Goal: Task Accomplishment & Management: Manage account settings

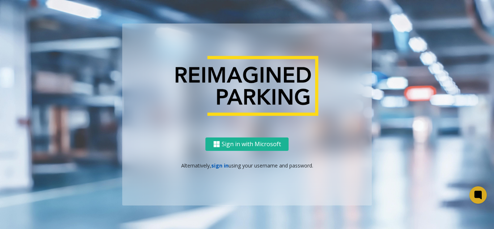
click at [221, 165] on link "sign in" at bounding box center [219, 165] width 17 height 7
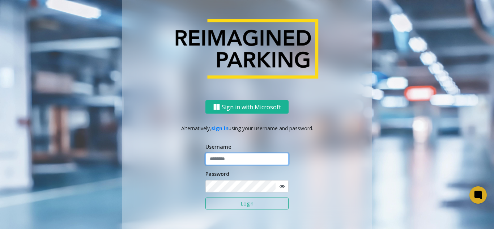
click at [227, 161] on input "text" at bounding box center [246, 159] width 83 height 12
type input "*"
type input "*****"
click at [205, 197] on button "Login" at bounding box center [246, 203] width 83 height 12
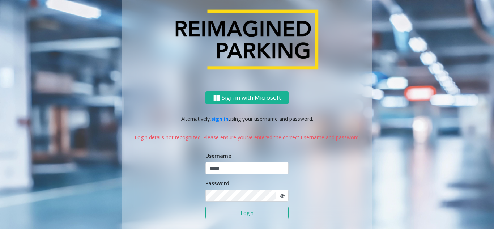
click at [280, 196] on icon at bounding box center [282, 195] width 5 height 5
click at [205, 206] on button "Login" at bounding box center [246, 212] width 83 height 12
